Goal: Find specific page/section: Find specific page/section

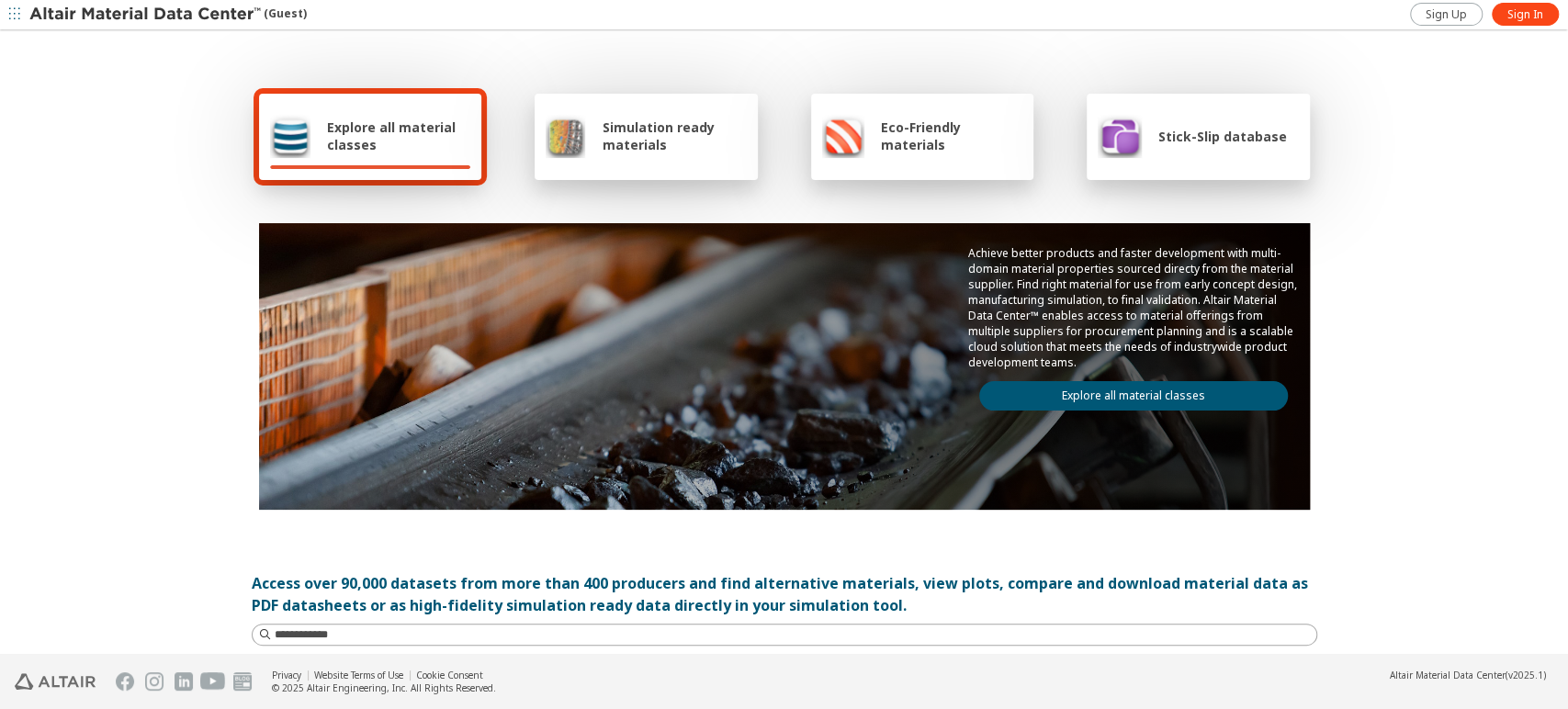
click at [1539, 1] on div "Sign Up Sign In" at bounding box center [1487, 14] width 161 height 29
click at [1519, 20] on span "Sign In" at bounding box center [1525, 15] width 36 height 15
click at [1520, 9] on span "Sign In" at bounding box center [1525, 15] width 36 height 15
click at [1089, 395] on link "Explore all material classes" at bounding box center [1133, 396] width 308 height 30
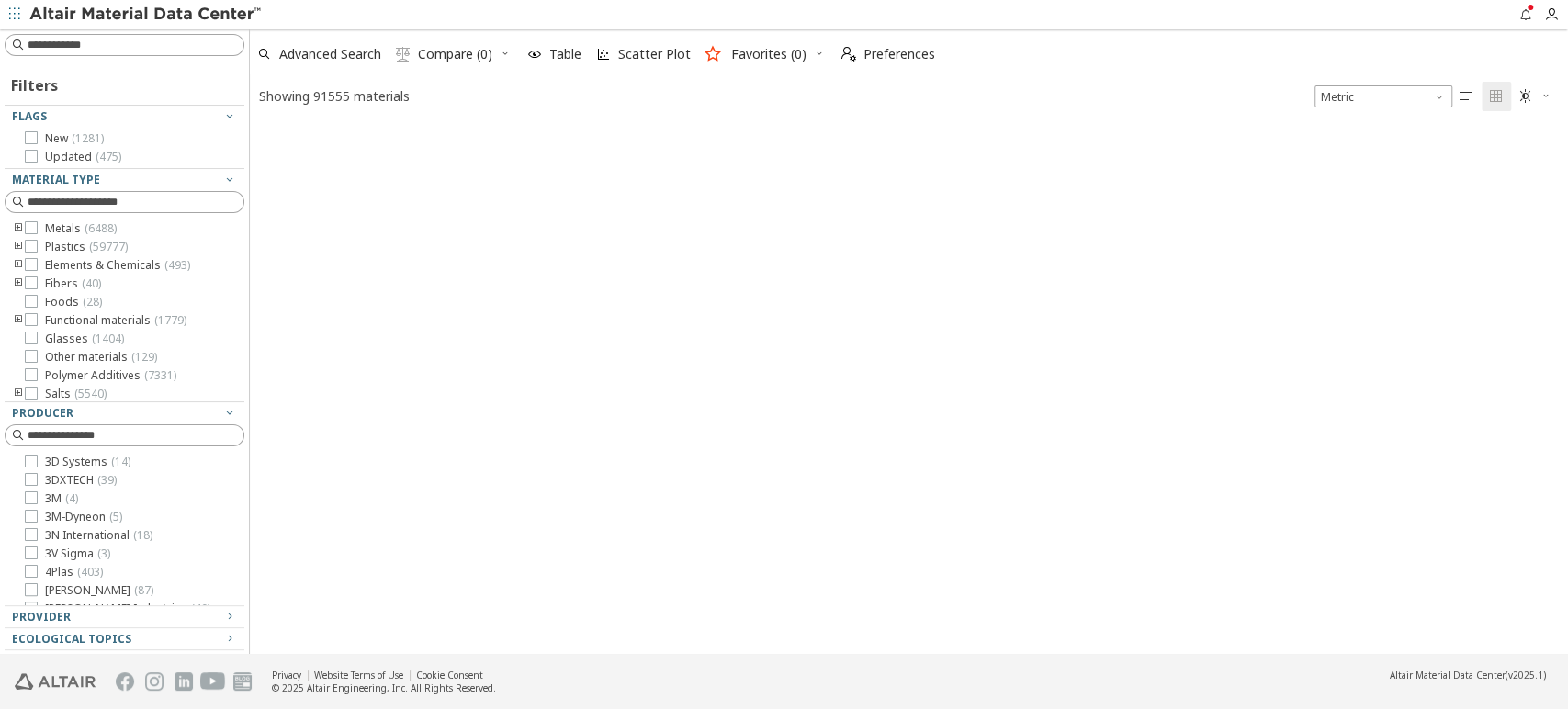
click at [14, 10] on icon "button" at bounding box center [15, 14] width 11 height 11
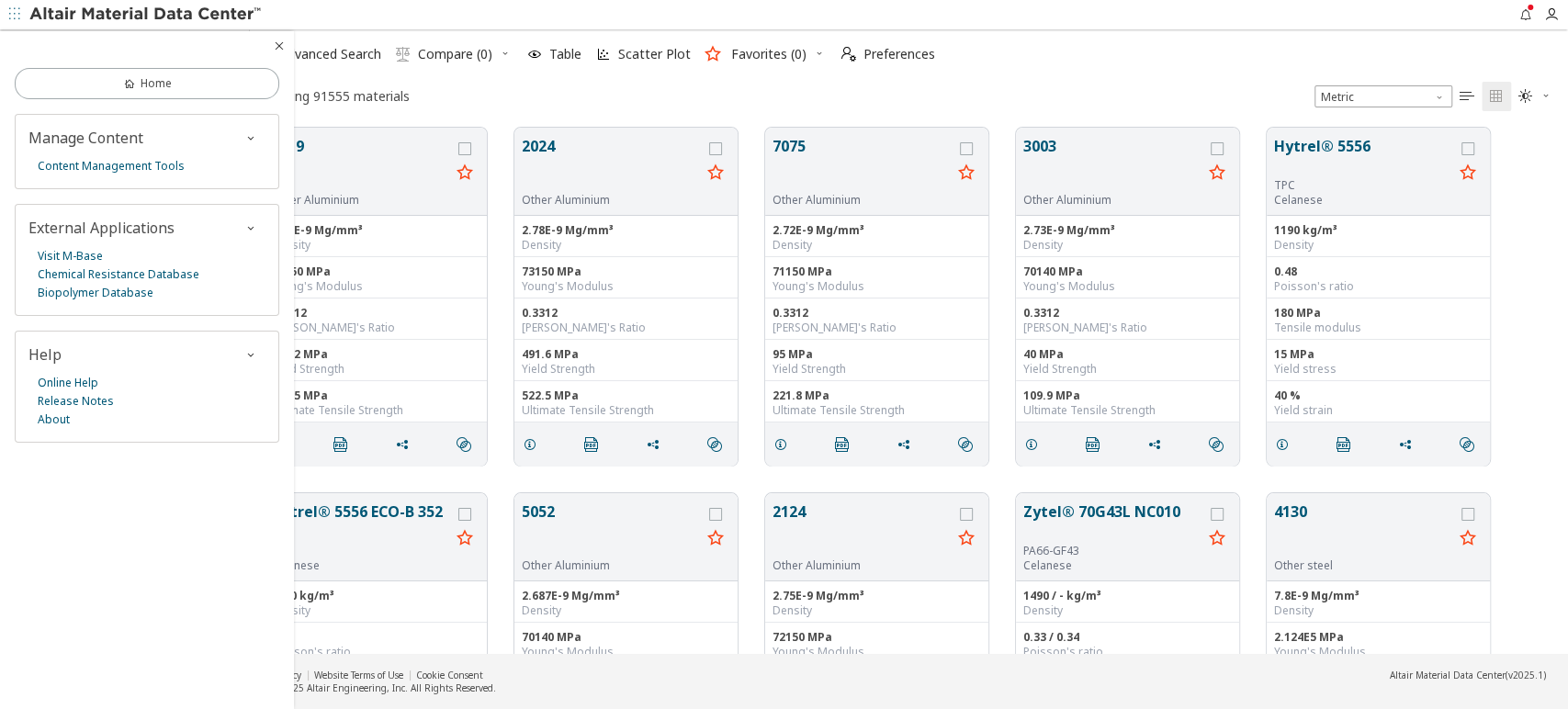
scroll to position [525, 1301]
click at [123, 273] on link "Chemical Resistance Database" at bounding box center [118, 275] width 162 height 19
